Goal: Register for event/course

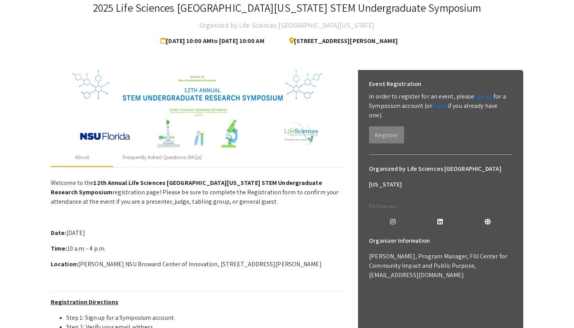
scroll to position [5, 0]
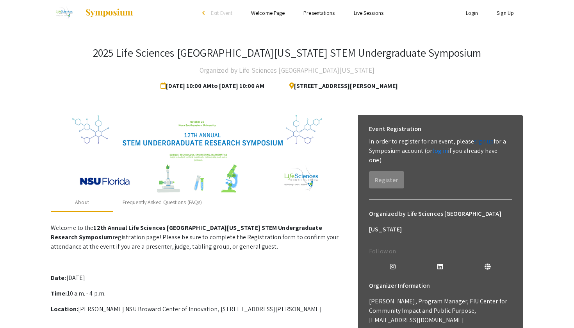
click at [478, 143] on link "sign up" at bounding box center [484, 141] width 20 height 8
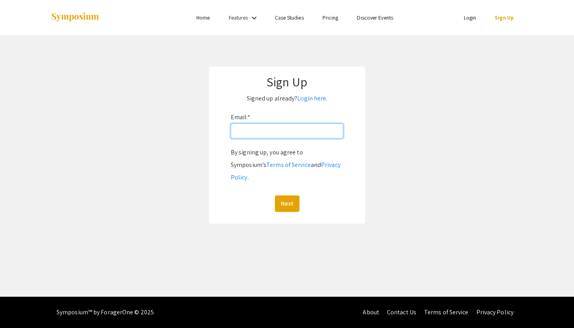
click at [272, 126] on input "Email: *" at bounding box center [287, 130] width 112 height 15
type input "[EMAIL_ADDRESS][DOMAIN_NAME]"
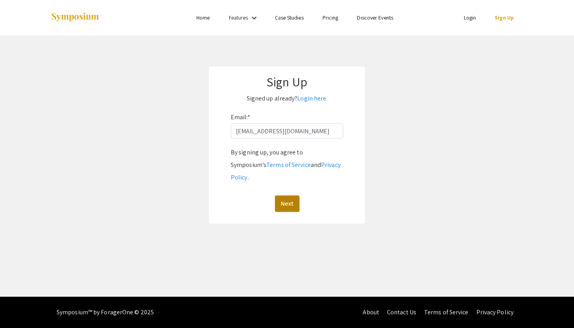
click at [279, 195] on button "Next" at bounding box center [287, 203] width 25 height 16
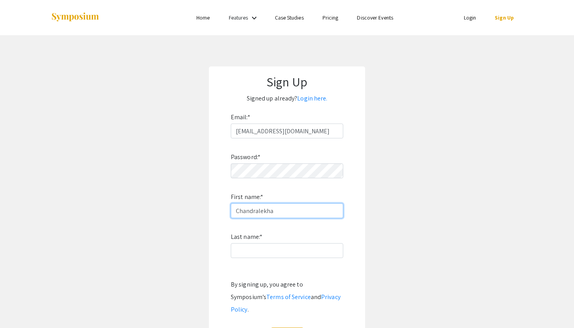
type input "Chandralekha"
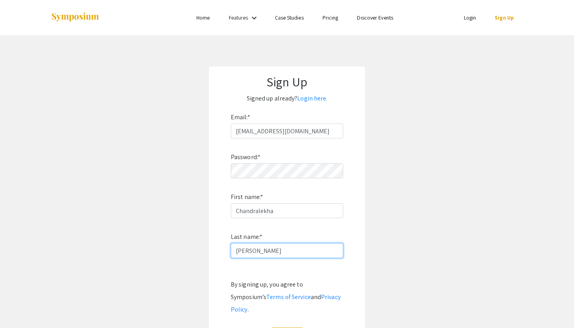
type input "[PERSON_NAME]"
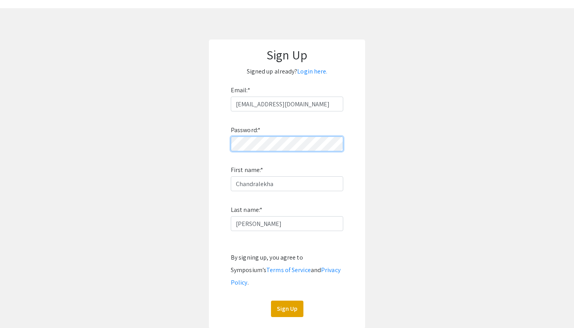
scroll to position [38, 0]
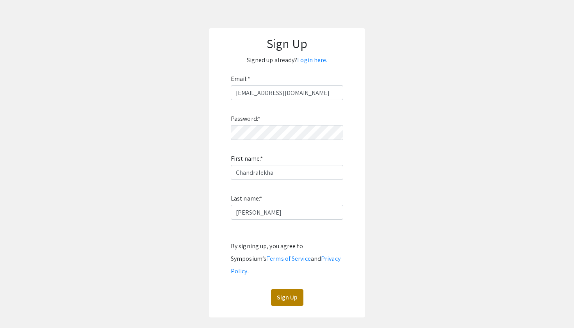
click at [289, 289] on button "Sign Up" at bounding box center [287, 297] width 32 height 16
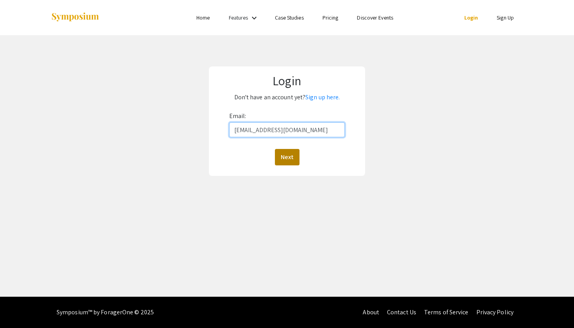
type input "[EMAIL_ADDRESS][DOMAIN_NAME]"
click at [284, 158] on button "Next" at bounding box center [287, 157] width 25 height 16
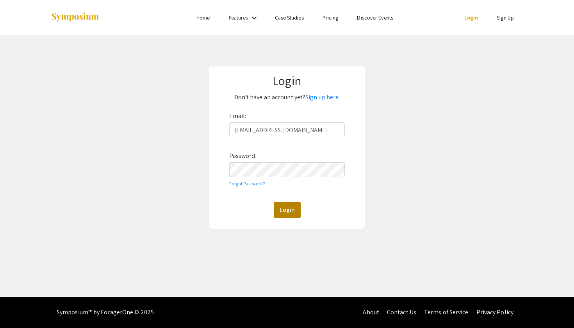
click at [291, 209] on button "Login" at bounding box center [287, 210] width 27 height 16
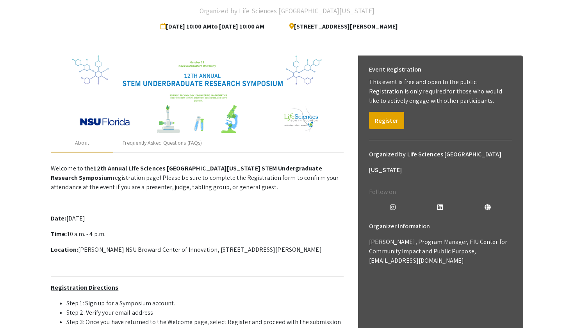
scroll to position [63, 0]
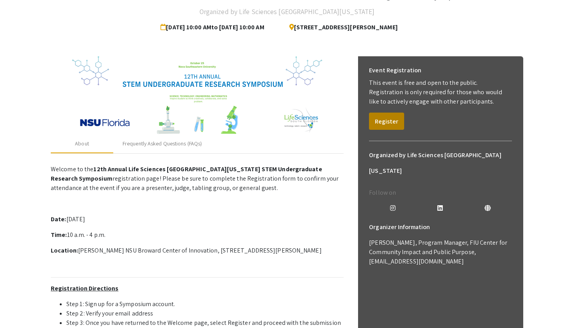
click at [395, 124] on button "Register" at bounding box center [386, 120] width 35 height 17
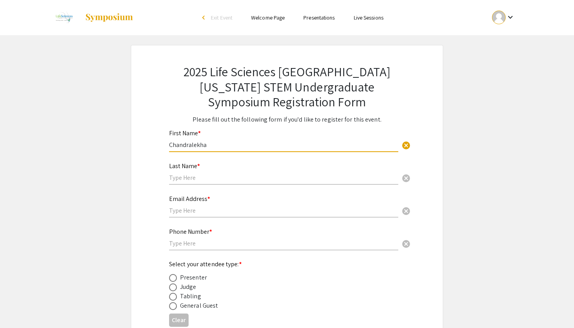
type input "Chandralekha"
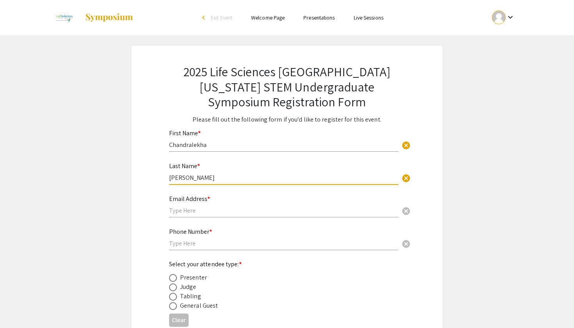
type input "[PERSON_NAME]"
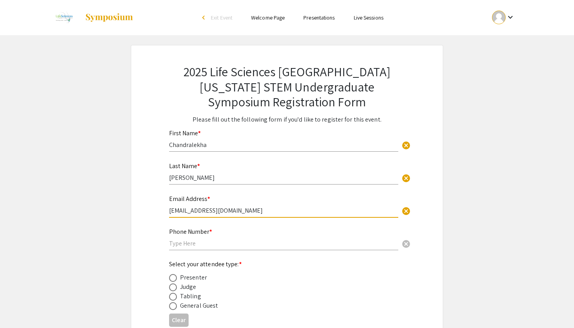
type input "[EMAIL_ADDRESS][DOMAIN_NAME]"
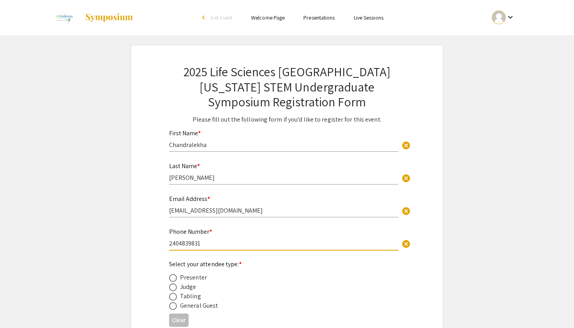
type input "2404839831"
click at [344, 271] on div "Select your attendee type: * Presenter Judge Tabling General Guest" at bounding box center [280, 284] width 223 height 51
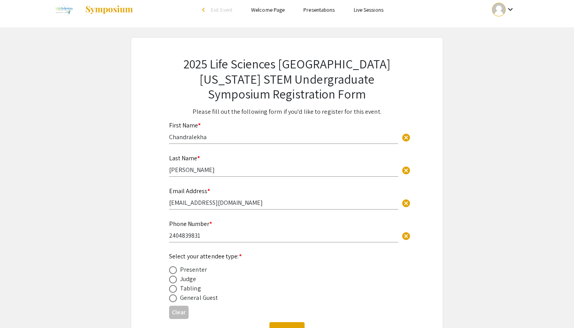
click at [170, 290] on span at bounding box center [173, 289] width 8 height 8
click at [170, 290] on input "radio" at bounding box center [173, 289] width 8 height 8
radio input "true"
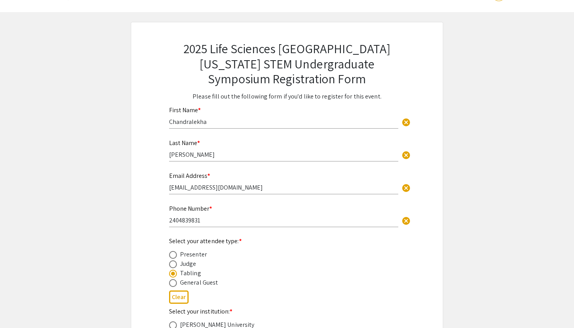
scroll to position [41, 0]
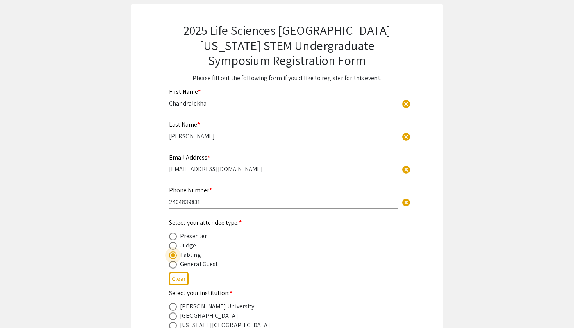
click at [175, 234] on span at bounding box center [173, 236] width 8 height 8
click at [175, 234] on input "radio" at bounding box center [173, 236] width 8 height 8
radio input "true"
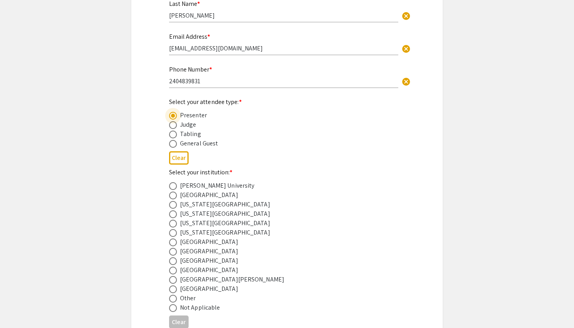
scroll to position [163, 0]
click at [173, 258] on span at bounding box center [173, 260] width 8 height 8
click at [173, 258] on input "radio" at bounding box center [173, 260] width 8 height 8
radio input "true"
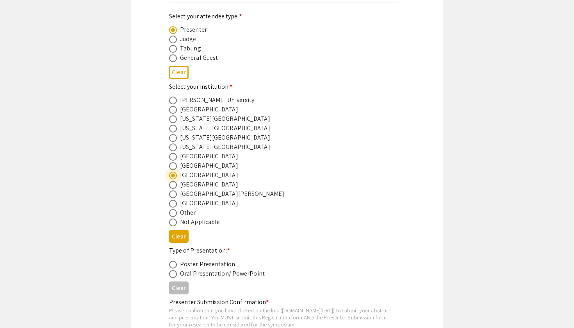
scroll to position [268, 0]
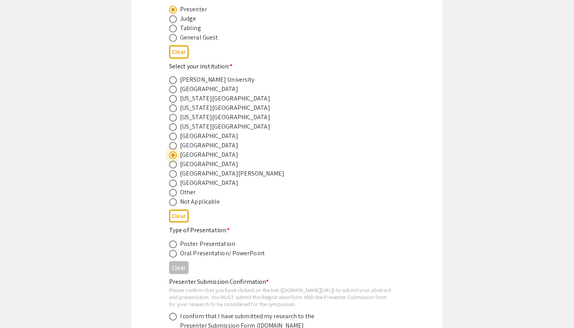
click at [171, 241] on span at bounding box center [173, 244] width 8 height 8
click at [171, 241] on input "radio" at bounding box center [173, 244] width 8 height 8
radio input "true"
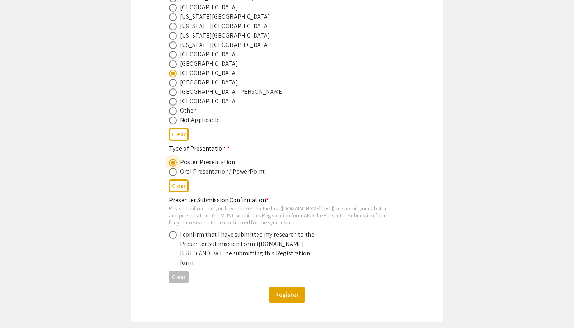
scroll to position [349, 0]
drag, startPoint x: 171, startPoint y: 215, endPoint x: 314, endPoint y: 211, distance: 143.0
click at [314, 212] on div "Please confirm that you have clicked on the link ([DOMAIN_NAME][URL]) to submit…" at bounding box center [280, 215] width 223 height 21
copy div "symposium.foragerone.com/lssfsymposium2025/submission"
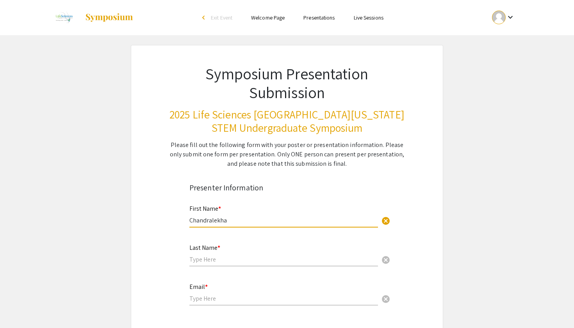
type input "Chandralekha"
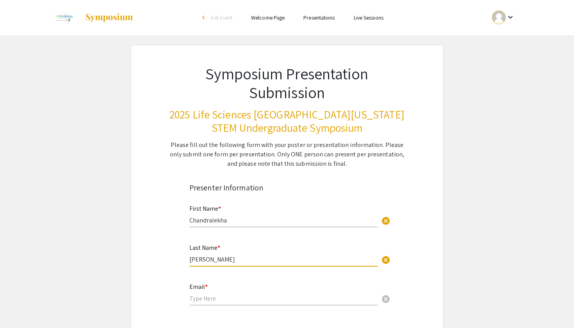
type input "[PERSON_NAME]"
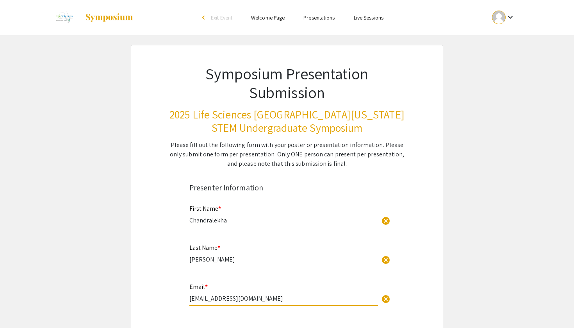
type input "[EMAIL_ADDRESS][DOMAIN_NAME]"
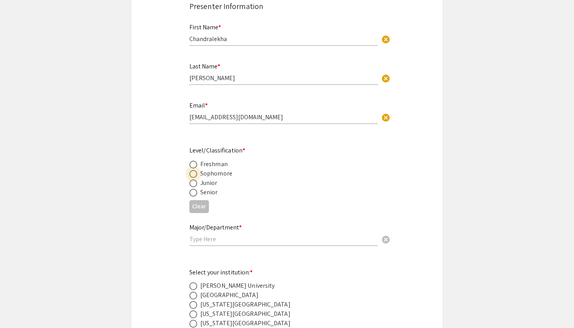
click at [193, 174] on span at bounding box center [193, 174] width 8 height 8
click at [193, 174] on input "radio" at bounding box center [193, 174] width 8 height 8
radio input "true"
click at [193, 192] on span at bounding box center [193, 193] width 8 height 8
click at [193, 192] on input "radio" at bounding box center [193, 193] width 8 height 8
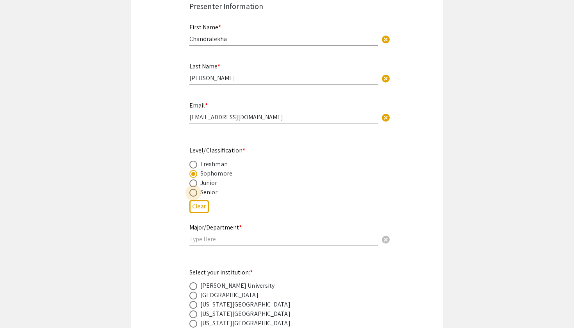
radio input "true"
click at [209, 237] on input "text" at bounding box center [283, 239] width 189 height 8
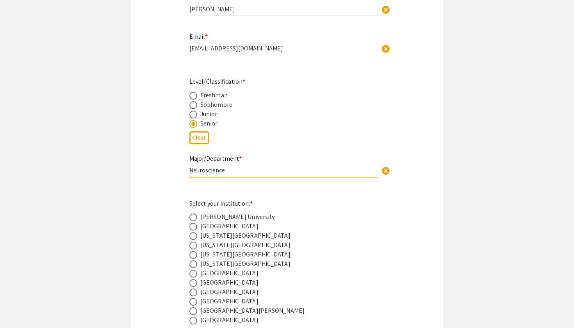
scroll to position [255, 0]
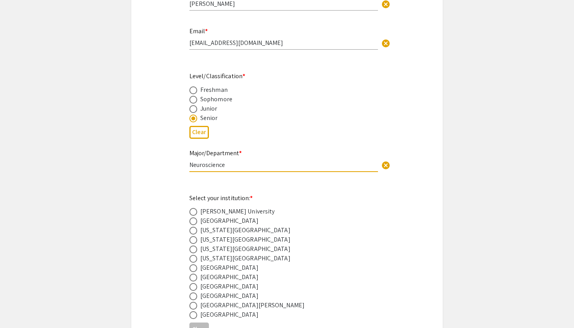
type input "Neuroscience"
click at [194, 288] on span at bounding box center [193, 287] width 8 height 8
click at [194, 288] on input "radio" at bounding box center [193, 287] width 8 height 8
radio input "true"
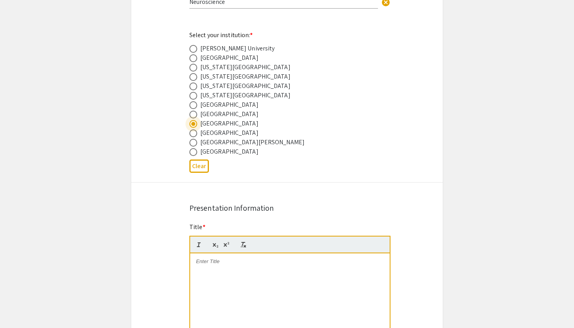
scroll to position [457, 0]
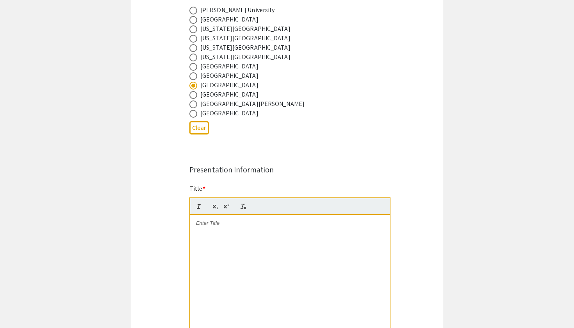
click at [214, 257] on div at bounding box center [290, 273] width 200 height 117
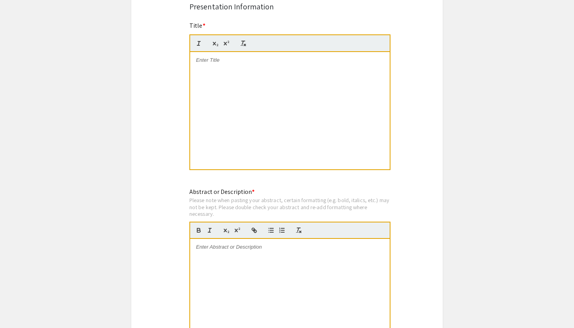
scroll to position [622, 0]
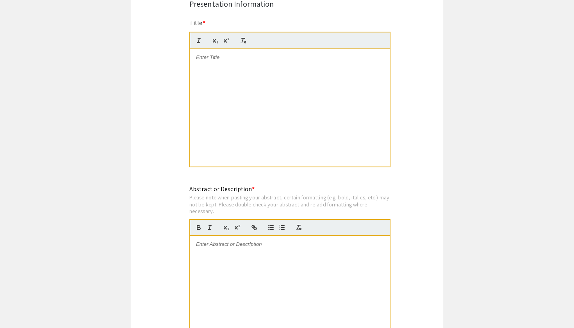
click at [215, 261] on div at bounding box center [290, 294] width 200 height 117
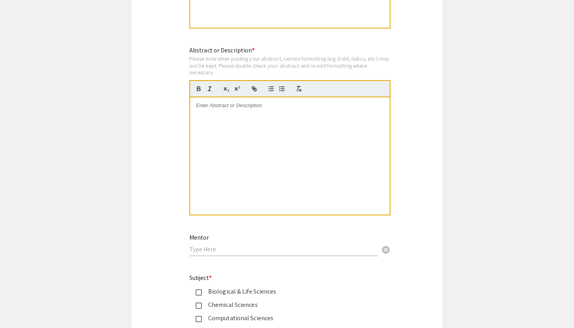
scroll to position [774, 0]
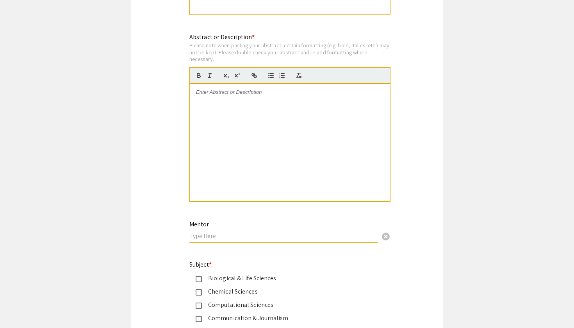
click at [223, 236] on input "text" at bounding box center [283, 236] width 189 height 8
type input "A"
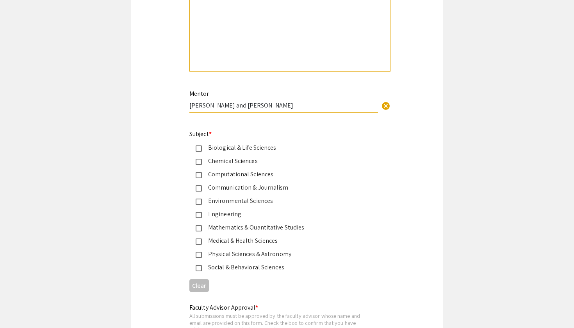
scroll to position [916, 0]
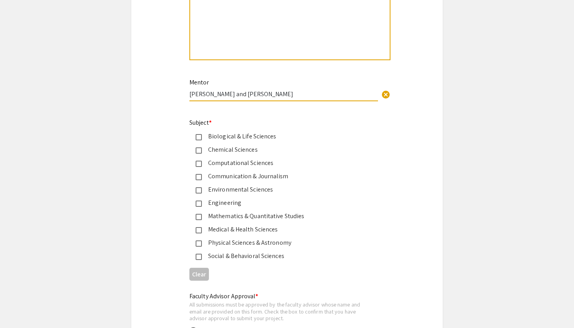
type input "Dr. Arthur Sikora and Dr. Emily Schmitt"
click at [196, 201] on mat-pseudo-checkbox at bounding box center [199, 203] width 6 height 6
click at [197, 201] on mat-pseudo-checkbox at bounding box center [199, 203] width 6 height 6
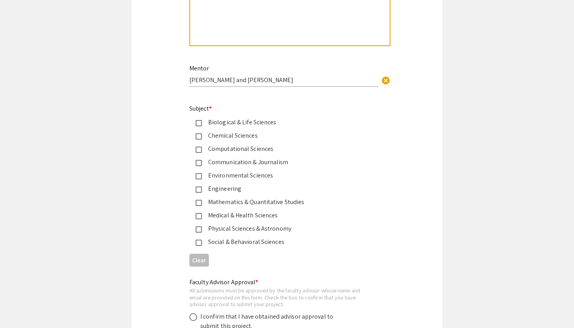
click at [195, 240] on div "Social & Behavioral Sciences" at bounding box center [280, 241] width 183 height 9
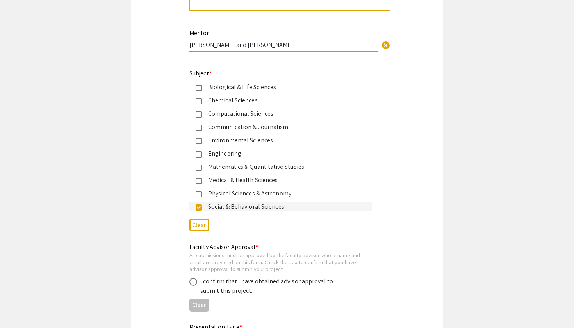
scroll to position [965, 0]
click at [200, 209] on mat-pseudo-checkbox at bounding box center [199, 208] width 6 height 6
click at [198, 138] on mat-pseudo-checkbox at bounding box center [199, 141] width 6 height 6
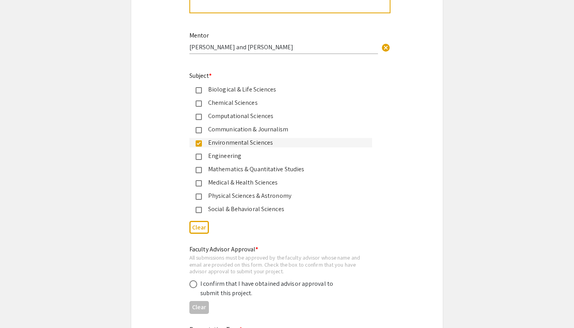
scroll to position [970, 0]
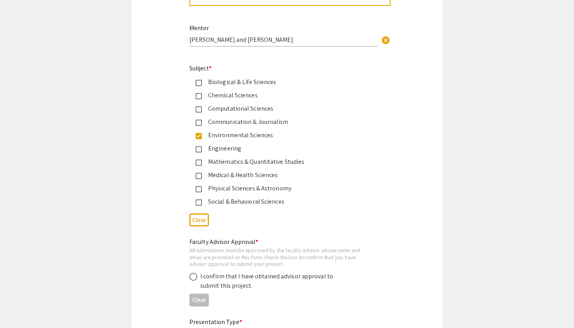
click at [198, 136] on mat-pseudo-checkbox at bounding box center [199, 136] width 6 height 6
click at [200, 96] on mat-pseudo-checkbox at bounding box center [199, 96] width 6 height 6
click at [200, 80] on mat-pseudo-checkbox at bounding box center [199, 83] width 6 height 6
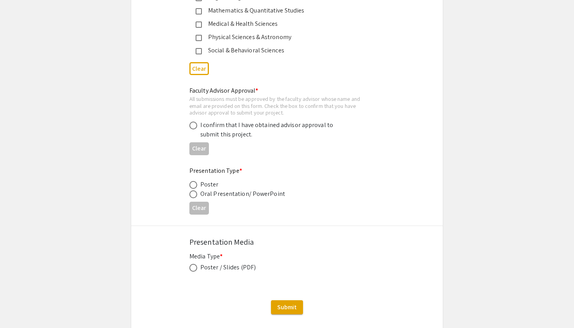
scroll to position [1127, 0]
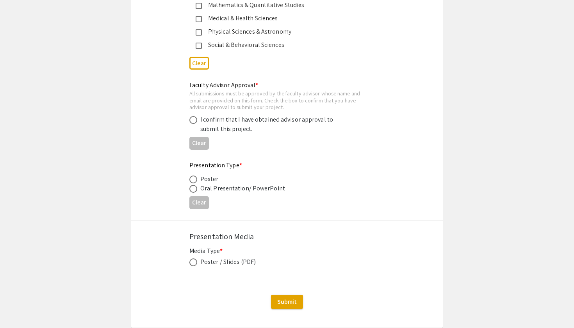
click at [197, 119] on label at bounding box center [194, 120] width 11 height 8
click at [197, 119] on input "radio" at bounding box center [193, 120] width 8 height 8
radio input "true"
click at [194, 175] on span at bounding box center [193, 179] width 8 height 8
click at [194, 175] on input "radio" at bounding box center [193, 179] width 8 height 8
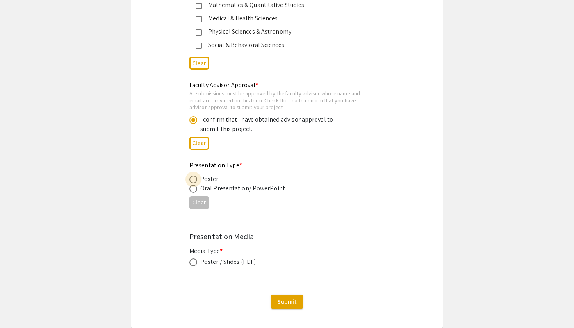
radio input "true"
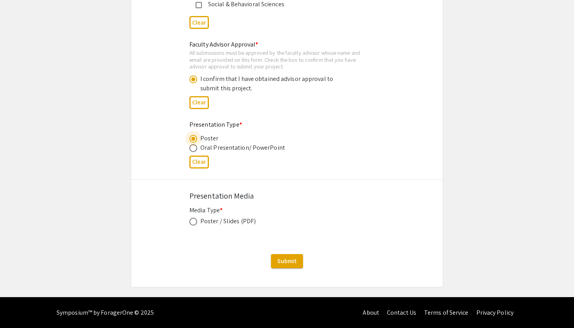
scroll to position [1167, 0]
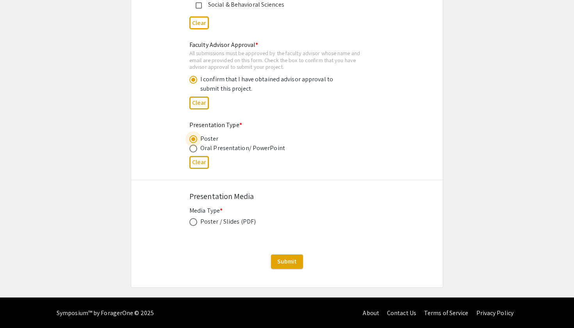
click at [194, 225] on span at bounding box center [193, 222] width 8 height 8
click at [194, 225] on input "radio" at bounding box center [193, 222] width 8 height 8
radio input "true"
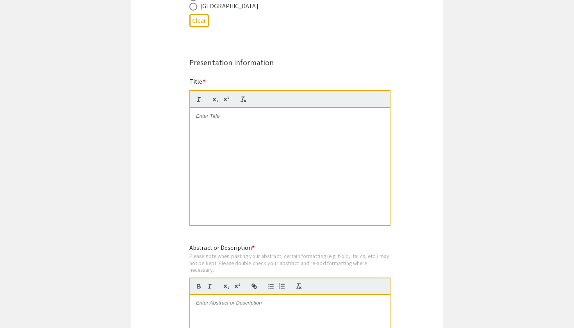
scroll to position [559, 0]
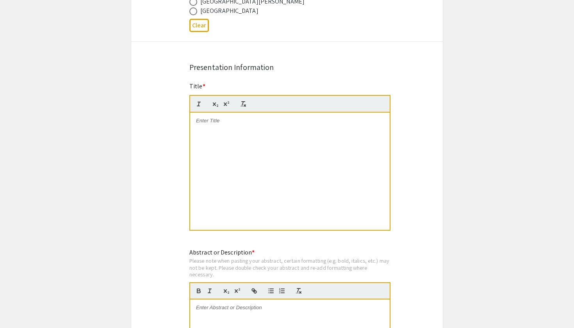
click at [254, 153] on div at bounding box center [290, 170] width 200 height 117
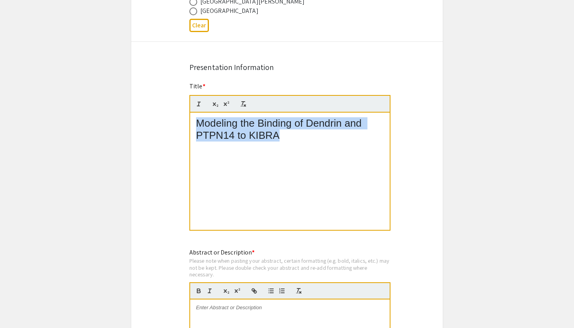
drag, startPoint x: 291, startPoint y: 134, endPoint x: 169, endPoint y: 115, distance: 123.7
click at [169, 113] on div "Symposium Presentation Submission 2025 Life Sciences South Florida STEM Undergr…" at bounding box center [287, 230] width 312 height 1488
click at [197, 104] on icon "button" at bounding box center [198, 103] width 7 height 7
click at [242, 105] on icon "button" at bounding box center [243, 103] width 7 height 7
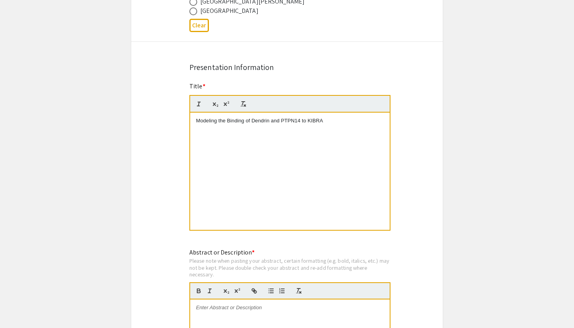
click at [271, 194] on div "Modeling the Binding of Dendrin and PTPN14 to KIBRA" at bounding box center [290, 170] width 200 height 117
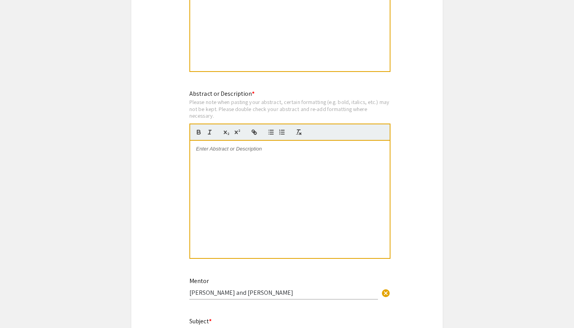
scroll to position [727, 0]
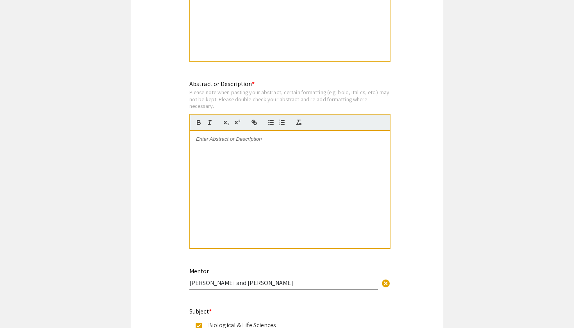
click at [253, 177] on div at bounding box center [290, 189] width 200 height 117
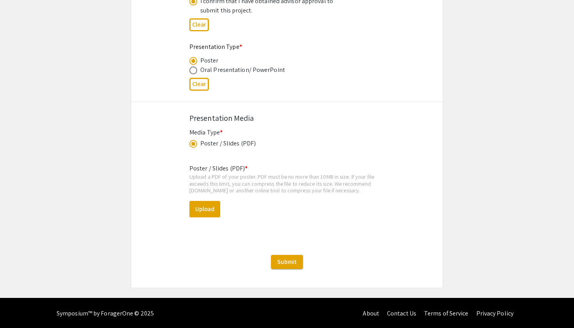
scroll to position [1245, 0]
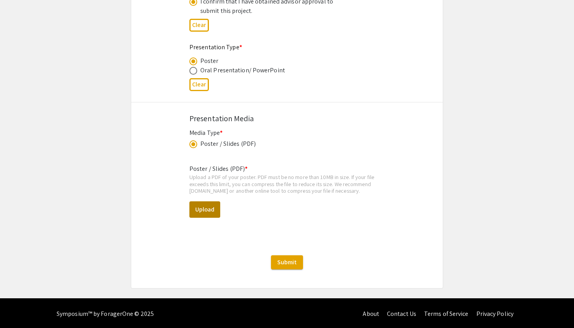
click at [201, 209] on button "Upload" at bounding box center [204, 209] width 31 height 16
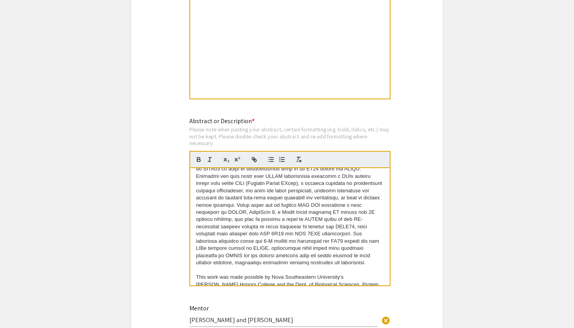
scroll to position [762, 0]
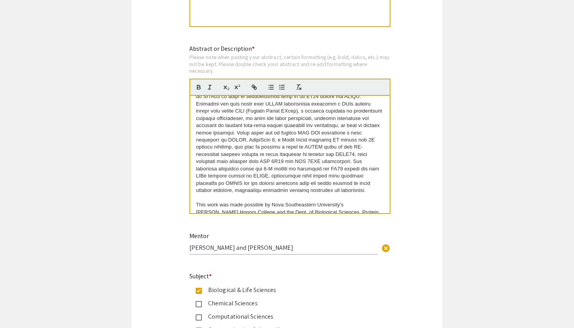
select select "custom"
type input "0"
select select "custom"
type input "1"
select select "auto"
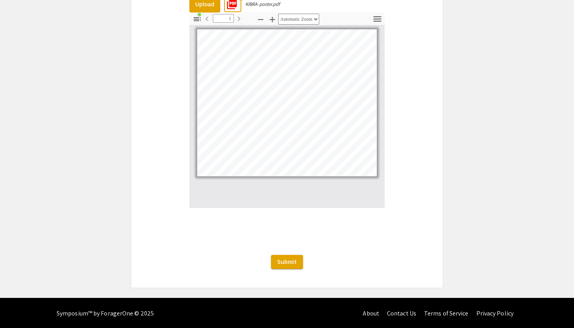
scroll to position [1449, 0]
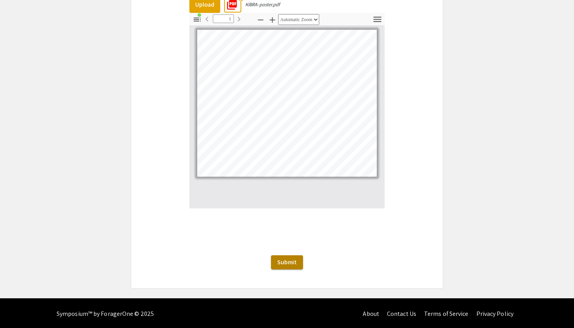
click at [288, 261] on span "Submit" at bounding box center [287, 262] width 20 height 8
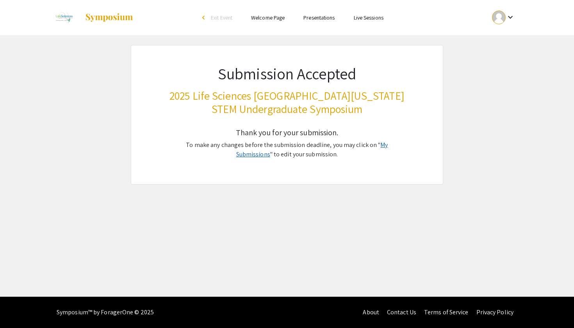
click at [379, 143] on link "My Submissions" at bounding box center [312, 150] width 152 height 18
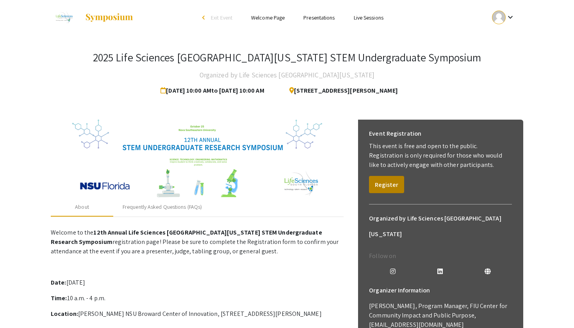
click at [392, 180] on button "Register" at bounding box center [386, 184] width 35 height 17
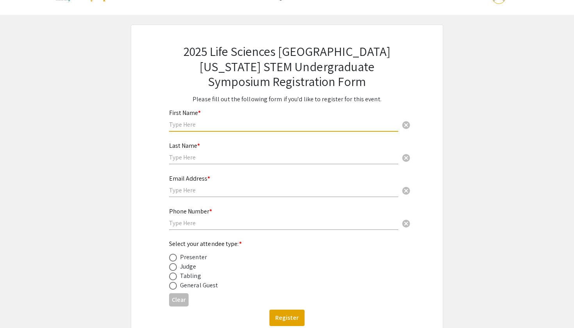
scroll to position [27, 0]
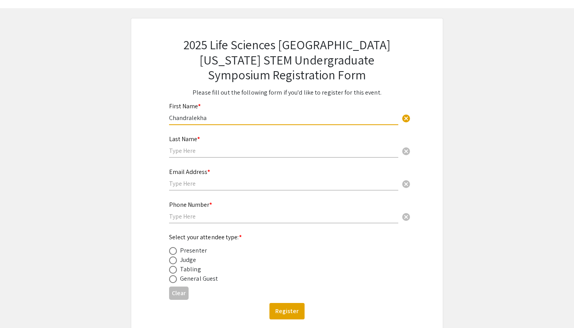
type input "Chandralekha"
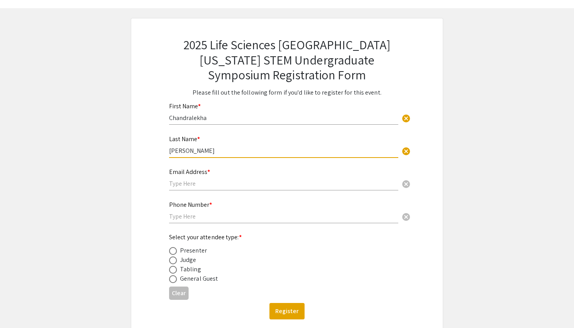
type input "[PERSON_NAME]"
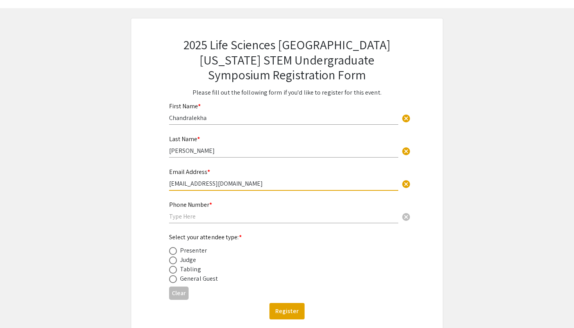
type input "[EMAIL_ADDRESS][DOMAIN_NAME]"
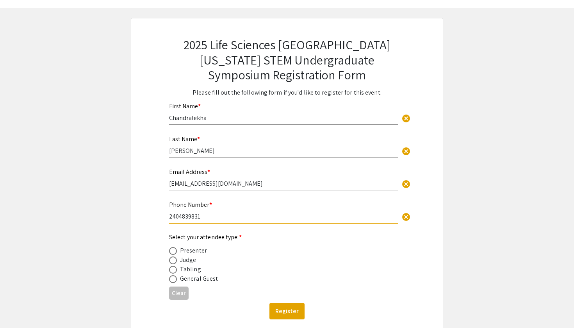
type input "2404839831"
click at [175, 250] on span at bounding box center [173, 251] width 8 height 8
click at [175, 250] on input "radio" at bounding box center [173, 251] width 8 height 8
radio input "true"
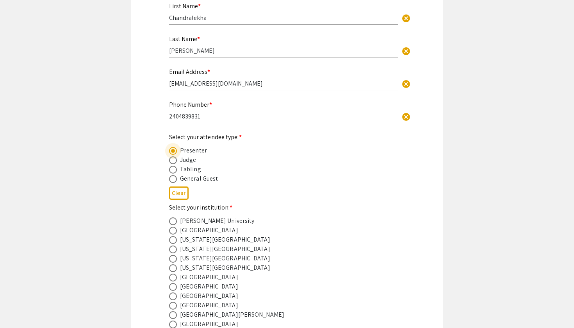
scroll to position [141, 0]
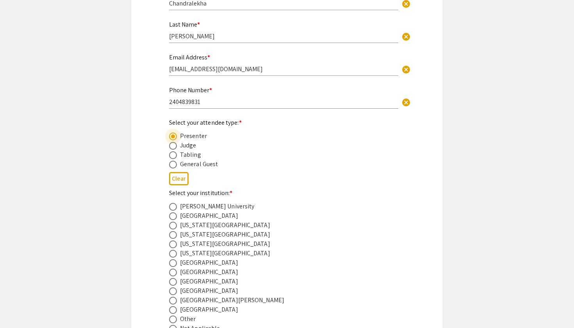
click at [174, 281] on span at bounding box center [173, 282] width 8 height 8
click at [174, 281] on input "radio" at bounding box center [173, 282] width 8 height 8
radio input "true"
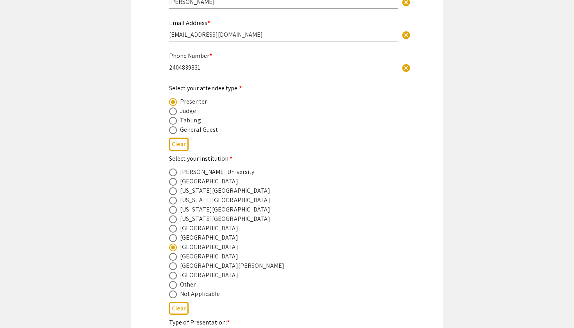
scroll to position [325, 0]
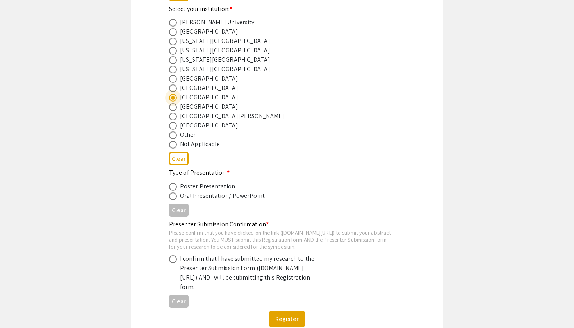
click at [172, 187] on span at bounding box center [173, 187] width 8 height 8
click at [172, 187] on input "radio" at bounding box center [173, 187] width 8 height 8
radio input "true"
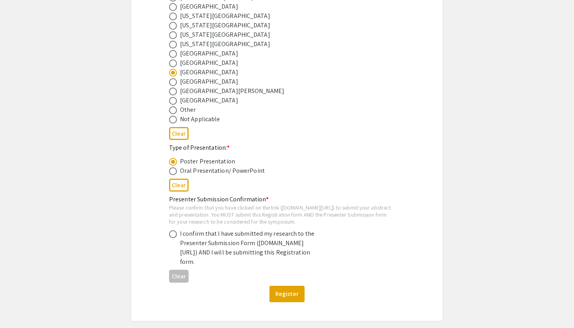
scroll to position [365, 0]
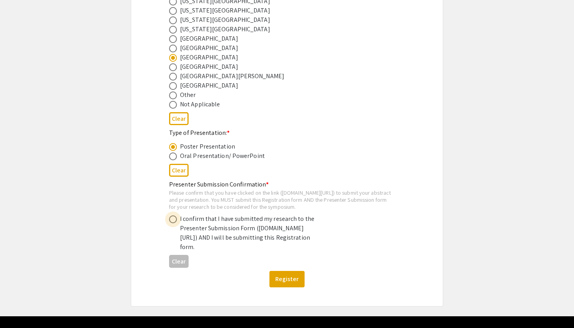
click at [171, 223] on span at bounding box center [173, 219] width 8 height 8
click at [171, 223] on input "radio" at bounding box center [173, 219] width 8 height 8
radio input "true"
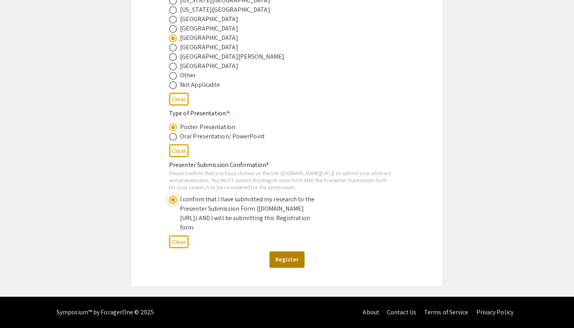
scroll to position [400, 0]
click at [292, 258] on button "Register" at bounding box center [286, 259] width 35 height 16
